Goal: Find specific page/section: Find specific page/section

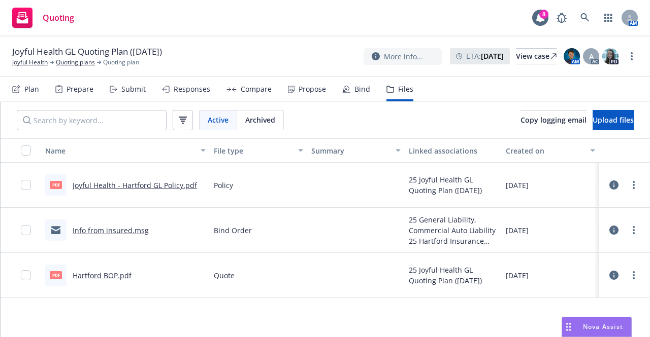
click at [45, 22] on span "Quoting" at bounding box center [58, 18] width 31 height 8
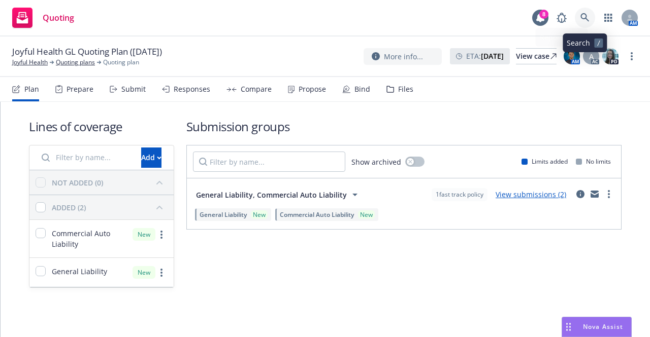
click at [583, 26] on link at bounding box center [584, 18] width 20 height 20
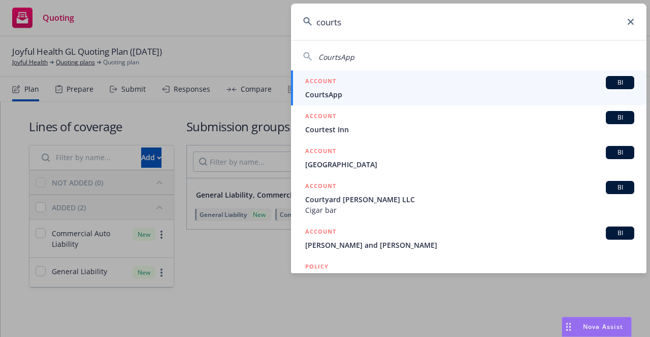
type input "courts"
click at [455, 94] on span "CourtsApp" at bounding box center [469, 94] width 329 height 11
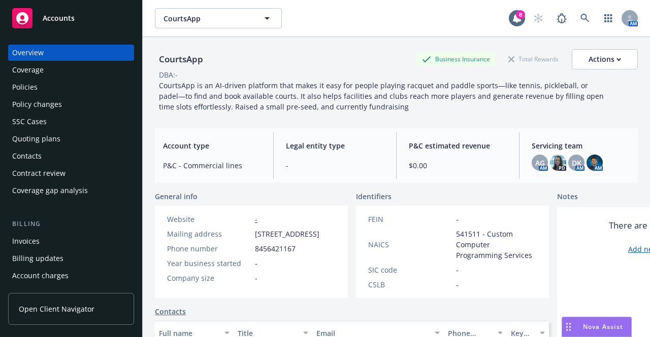
click at [82, 138] on div "Quoting plans" at bounding box center [71, 139] width 118 height 16
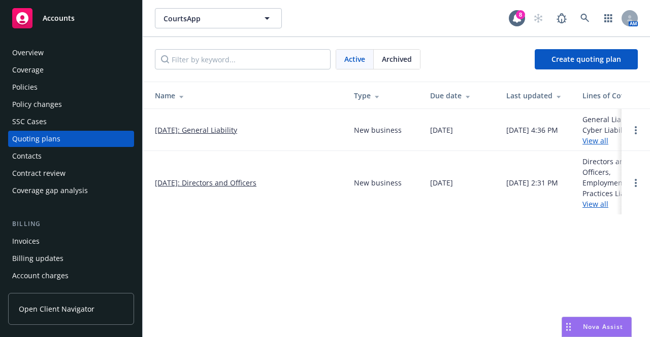
click at [233, 130] on link "[DATE]: General Liability" at bounding box center [196, 130] width 82 height 11
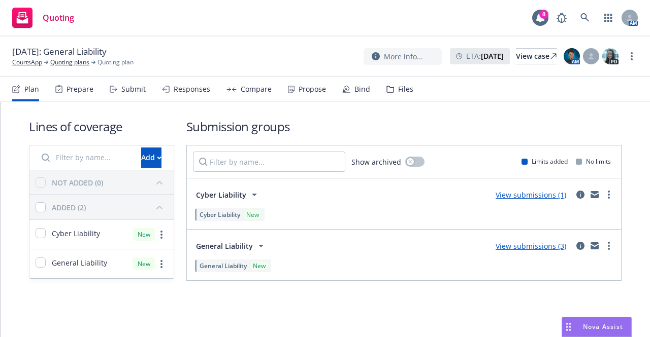
click at [404, 95] on div "Files" at bounding box center [399, 89] width 27 height 24
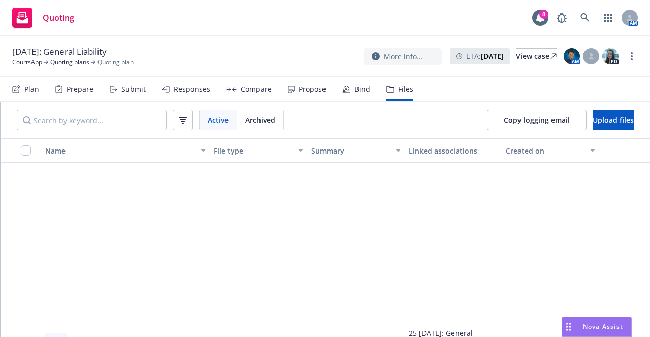
scroll to position [1077, 0]
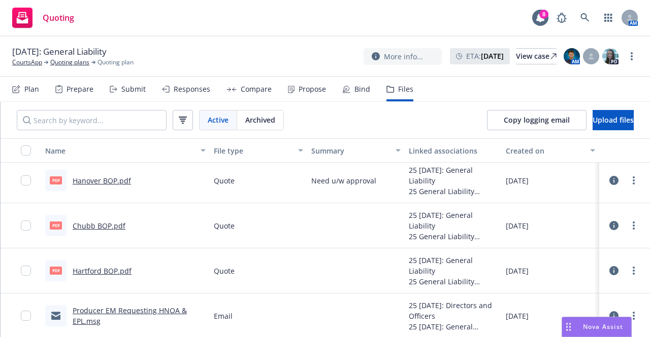
click at [121, 183] on link "Hanover BOP.pdf" at bounding box center [102, 181] width 58 height 10
click at [106, 225] on link "Chubb BOP.pdf" at bounding box center [99, 226] width 53 height 10
click at [110, 271] on link "Hartford BOP.pdf" at bounding box center [102, 271] width 59 height 10
click at [33, 62] on link "CourtsApp" at bounding box center [27, 62] width 30 height 9
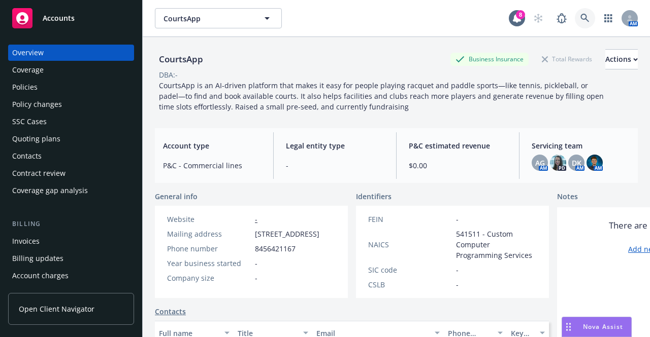
click at [574, 11] on link at bounding box center [584, 18] width 20 height 20
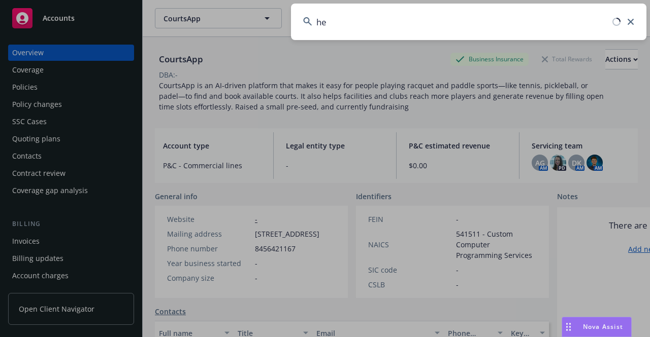
type input "h"
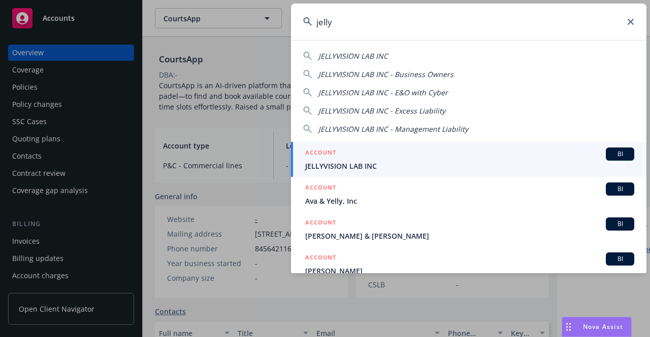
type input "jelly"
click at [485, 147] on link "ACCOUNT BI JELLYVISION LAB INC" at bounding box center [468, 159] width 355 height 35
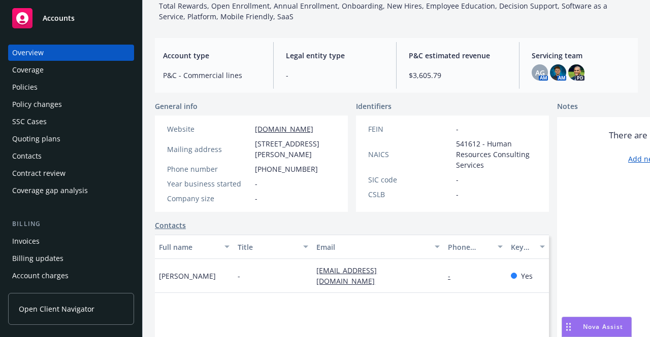
scroll to position [107, 0]
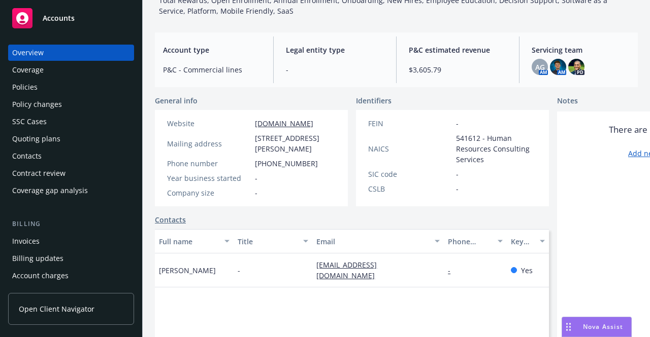
click at [56, 139] on div "Quoting plans" at bounding box center [36, 139] width 48 height 16
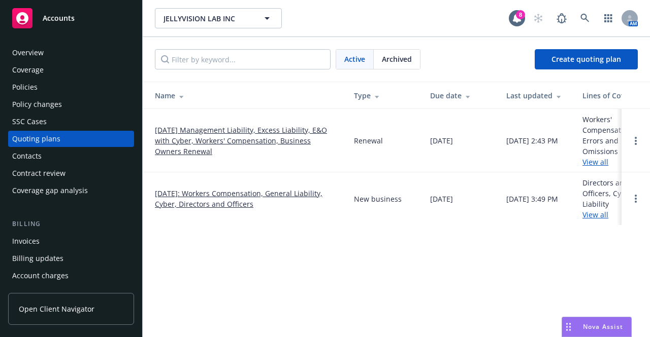
click at [251, 140] on link "09/01/25 Management Liability, Excess Liability, E&O with Cyber, Workers' Compe…" at bounding box center [246, 141] width 183 height 32
